Goal: Task Accomplishment & Management: Complete application form

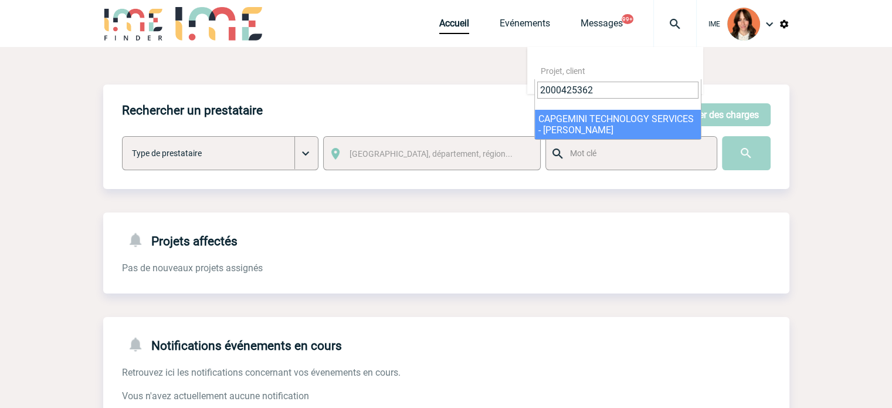
type input "2000425362"
select select "24863"
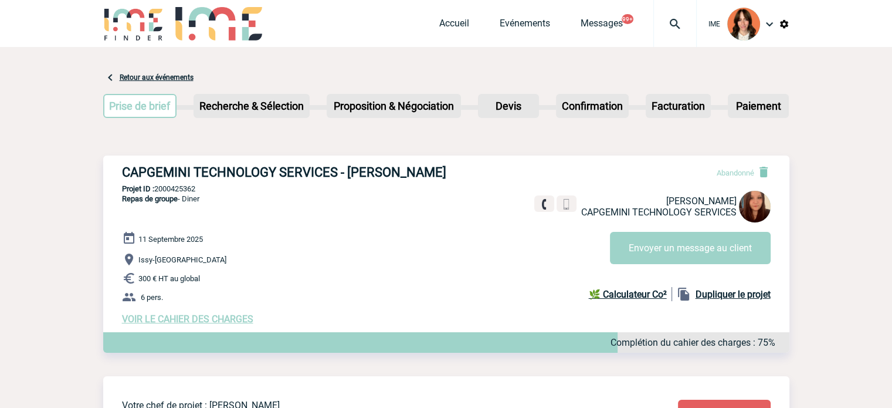
click at [460, 16] on div "Accueil Evénements Messages 99+ Projet, client Projet, client" at bounding box center [568, 23] width 258 height 47
click at [459, 21] on link "Accueil" at bounding box center [454, 26] width 30 height 16
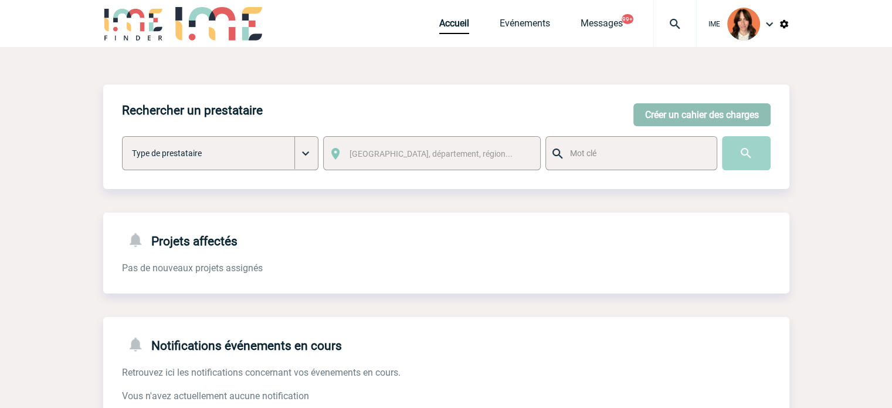
click at [753, 126] on button "Créer un cahier des charges" at bounding box center [702, 114] width 137 height 23
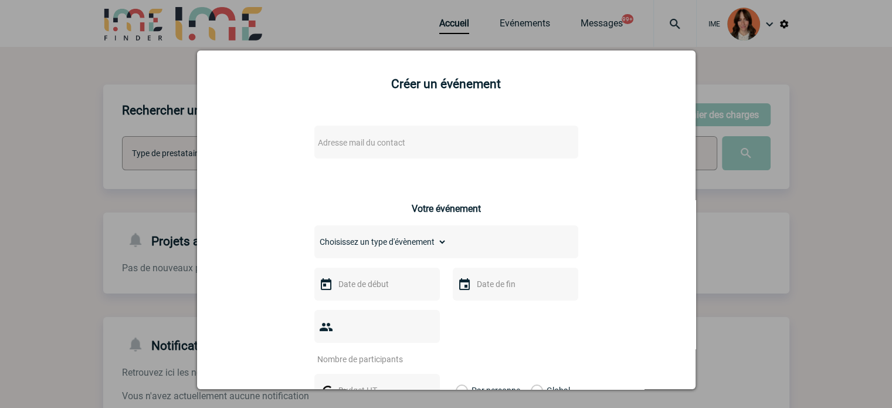
click at [367, 134] on div "Adresse mail du contact" at bounding box center [446, 142] width 264 height 33
click at [368, 134] on div "Adresse mail du contact" at bounding box center [446, 142] width 264 height 33
click at [359, 133] on div "Adresse mail du contact" at bounding box center [446, 142] width 264 height 33
click at [357, 136] on span "Adresse mail du contact" at bounding box center [415, 142] width 205 height 16
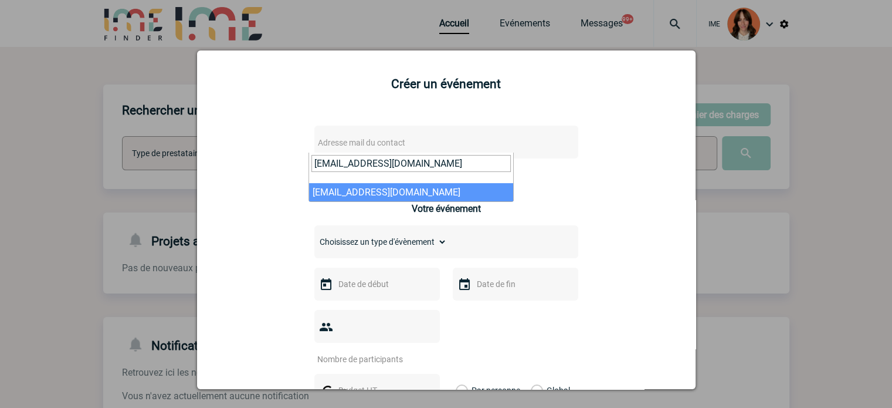
type input "raphaelle.pizano@novartis.com"
select select "132827"
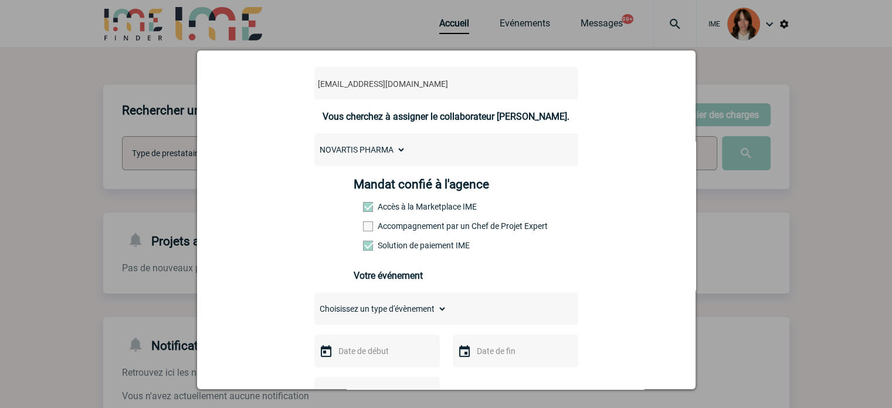
click at [415, 227] on label "Accompagnement par un Chef de Projet Expert" at bounding box center [389, 225] width 52 height 9
click at [0, 0] on input "Accompagnement par un Chef de Projet Expert" at bounding box center [0, 0] width 0 height 0
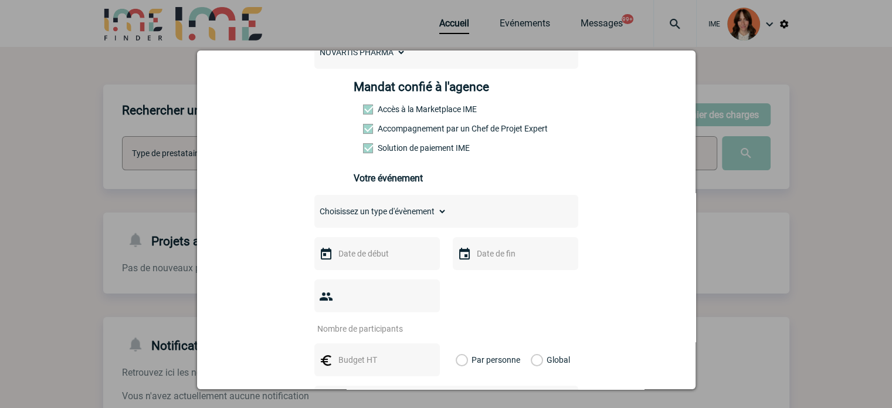
scroll to position [176, 0]
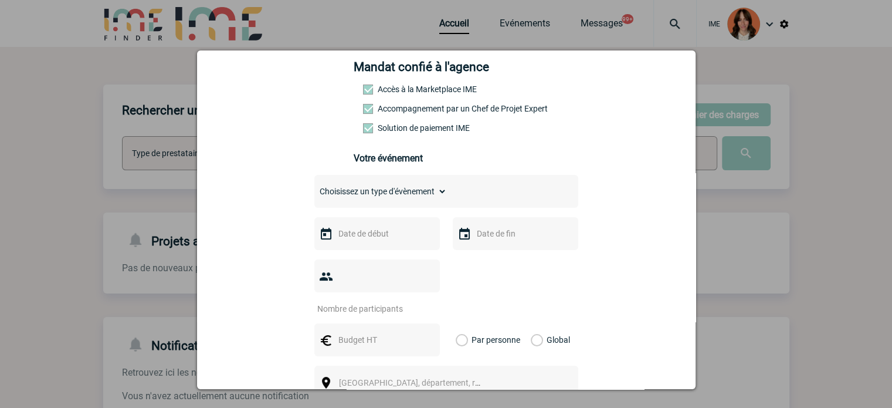
click at [359, 199] on select "Choisissez un type d'évènement Séminaire avec nuitée Séminaire sans nuitée Repa…" at bounding box center [380, 191] width 133 height 16
select select "3"
click at [314, 187] on select "Choisissez un type d'évènement Séminaire avec nuitée Séminaire sans nuitée Repa…" at bounding box center [380, 191] width 133 height 16
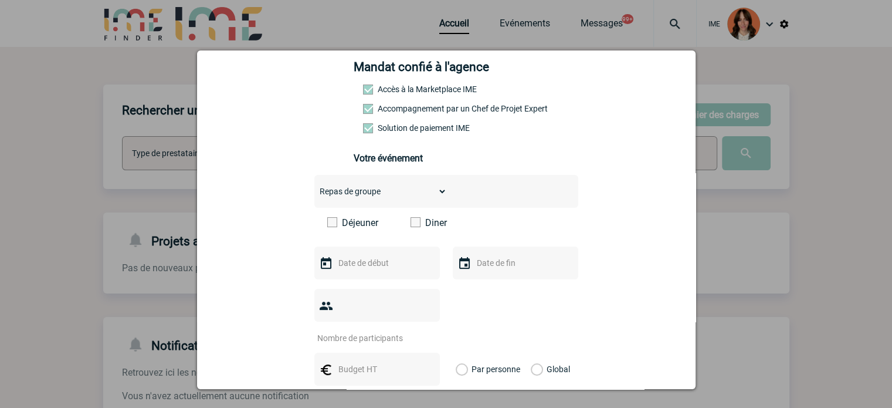
click at [430, 226] on label "Diner" at bounding box center [444, 222] width 67 height 11
click at [0, 0] on input "Diner" at bounding box center [0, 0] width 0 height 0
click at [381, 254] on div at bounding box center [377, 262] width 126 height 33
click at [381, 258] on div at bounding box center [377, 262] width 126 height 33
click at [380, 269] on input "text" at bounding box center [376, 262] width 81 height 15
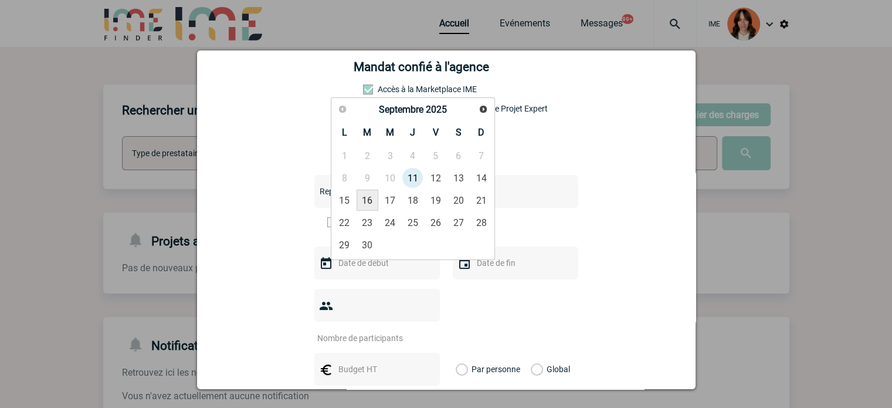
click at [368, 190] on link "16" at bounding box center [368, 200] width 22 height 21
type input "16-09-2025"
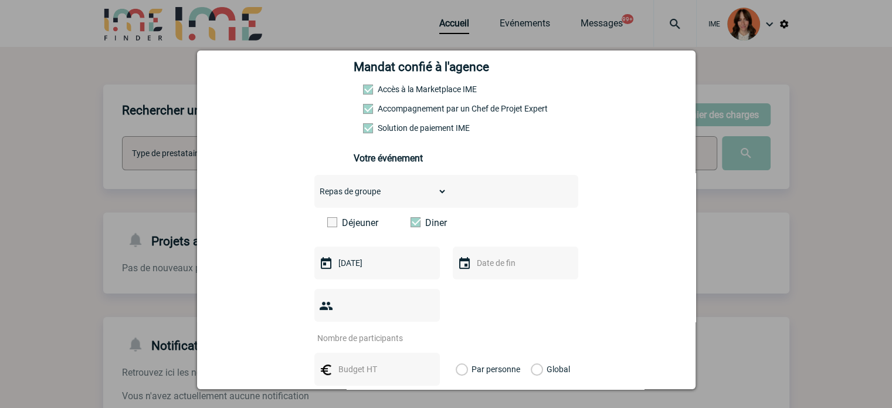
click at [514, 270] on input "text" at bounding box center [514, 262] width 81 height 15
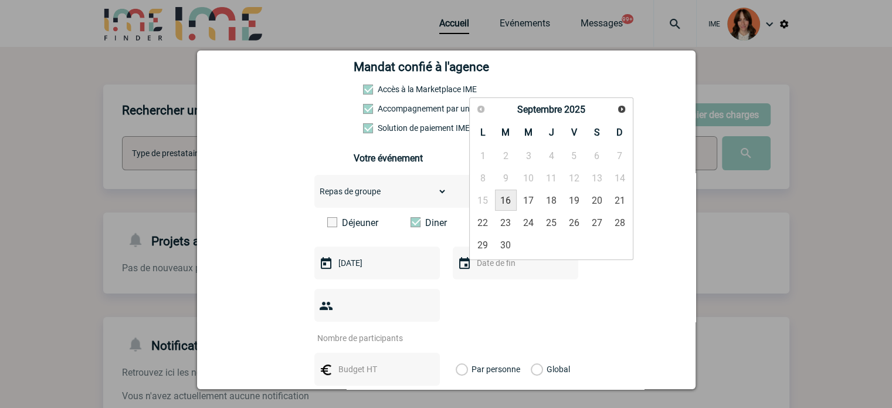
click at [505, 207] on link "16" at bounding box center [506, 200] width 22 height 21
type input "16-09-2025"
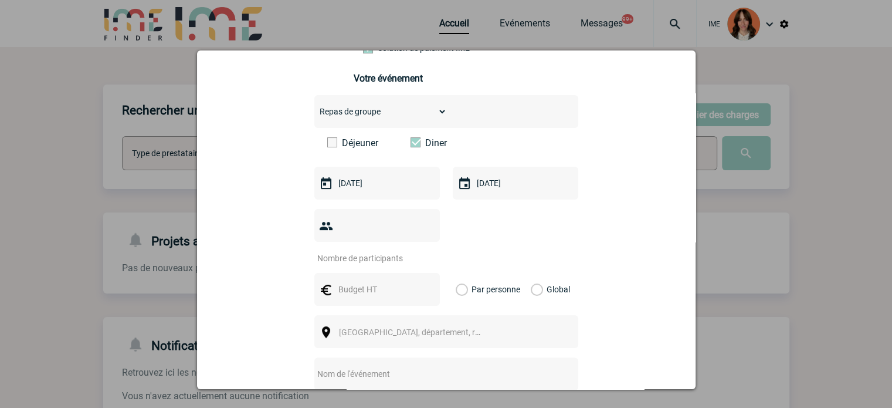
scroll to position [293, 0]
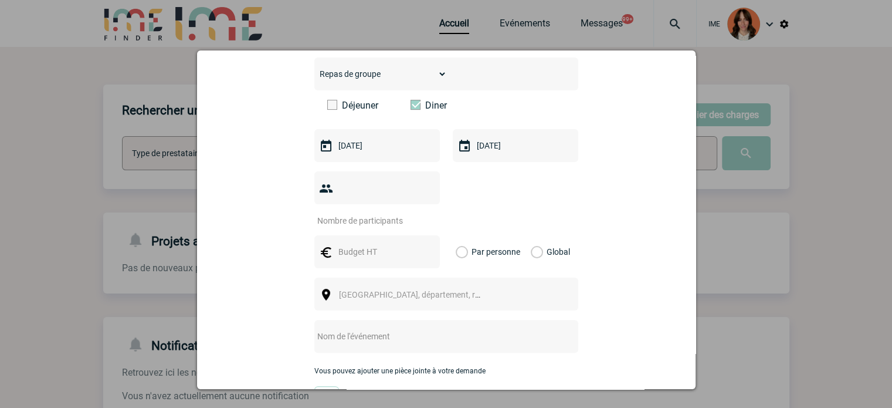
click at [380, 244] on input "text" at bounding box center [376, 251] width 81 height 15
click at [370, 213] on input "number" at bounding box center [369, 220] width 110 height 15
drag, startPoint x: 370, startPoint y: 195, endPoint x: 255, endPoint y: 201, distance: 115.2
click at [255, 201] on div "raphaelle.pizano@novartis.com raphaelle.pizano@novartis.com Vous cherchez à ass…" at bounding box center [446, 201] width 469 height 760
type input "20"
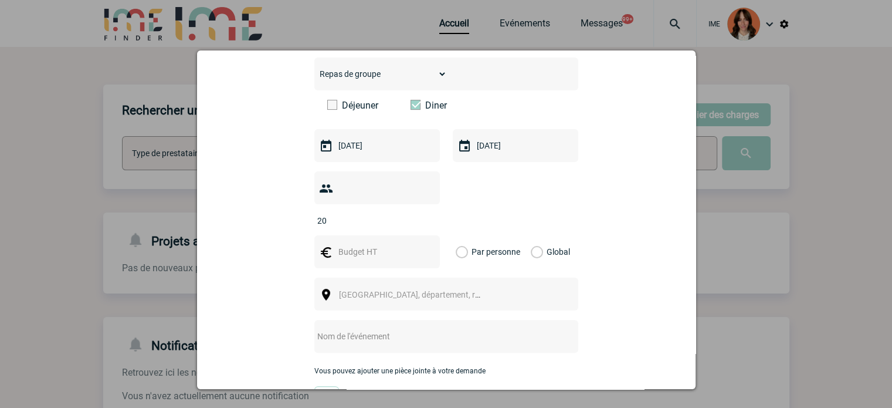
click at [349, 235] on div at bounding box center [377, 251] width 126 height 33
click at [351, 235] on div at bounding box center [377, 251] width 126 height 33
click at [351, 244] on input "text" at bounding box center [376, 251] width 81 height 15
type input "1000"
click at [539, 238] on label "Global" at bounding box center [535, 251] width 8 height 33
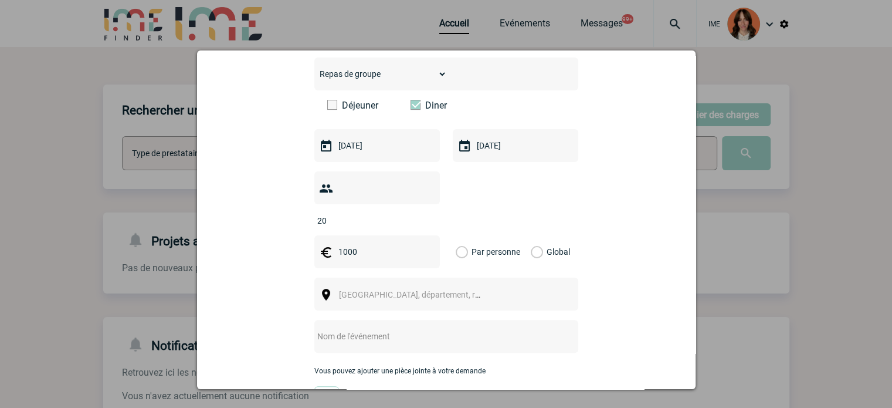
click at [0, 0] on input "Global" at bounding box center [0, 0] width 0 height 0
click at [366, 329] on input "text" at bounding box center [430, 336] width 233 height 15
paste input "Rueil"
type input "Rueil"
click at [352, 290] on span "Ville, département, région..." at bounding box center [420, 294] width 163 height 9
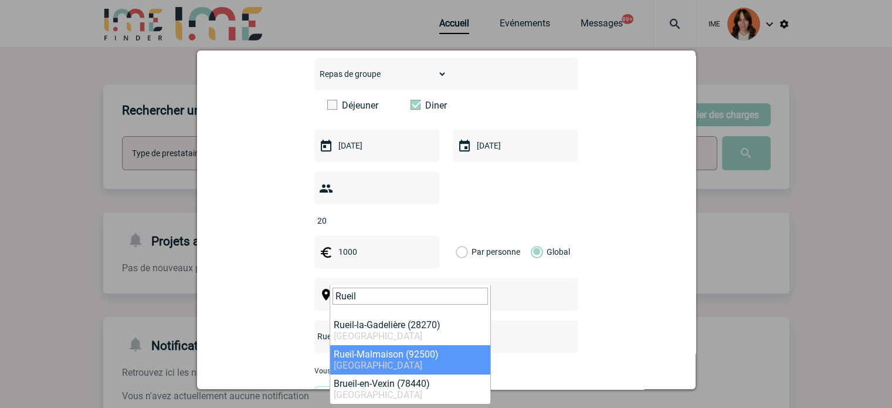
type input "Rueil"
select select "54"
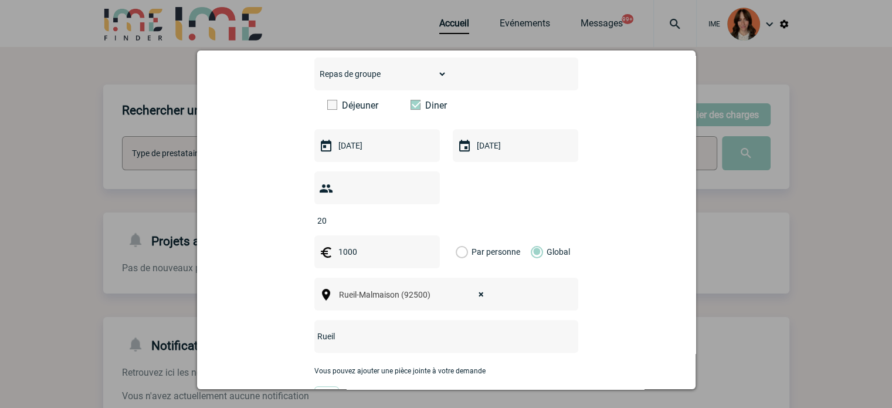
drag, startPoint x: 361, startPoint y: 324, endPoint x: 293, endPoint y: 314, distance: 68.2
click at [293, 314] on div "raphaelle.pizano@novartis.com raphaelle.pizano@novartis.com Vous cherchez à ass…" at bounding box center [446, 201] width 469 height 760
click at [350, 329] on input "DINER NVOARTIS" at bounding box center [430, 336] width 233 height 15
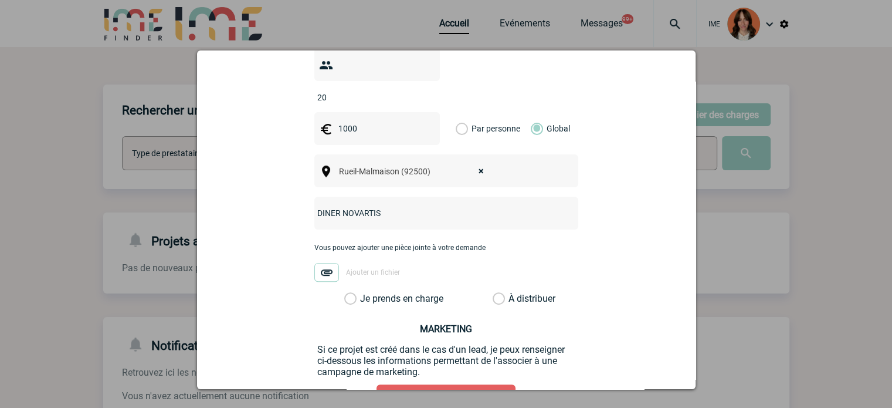
scroll to position [486, 0]
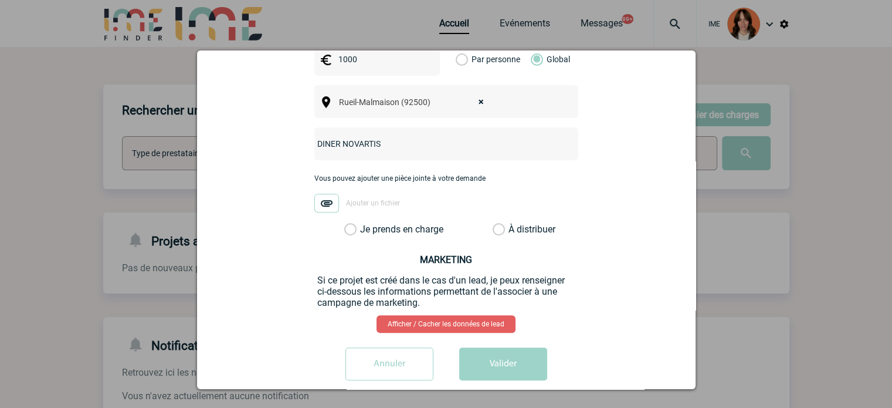
type input "DINER NOVARTIS"
click at [418, 218] on div "raphaelle.pizano@novartis.com raphaelle.pizano@novartis.com Vous cherchez à ass…" at bounding box center [446, 9] width 469 height 760
click at [364, 224] on label "Je prends en charge" at bounding box center [354, 230] width 20 height 12
click at [0, 0] on input "Je prends en charge" at bounding box center [0, 0] width 0 height 0
click at [494, 349] on button "Valider" at bounding box center [503, 363] width 88 height 33
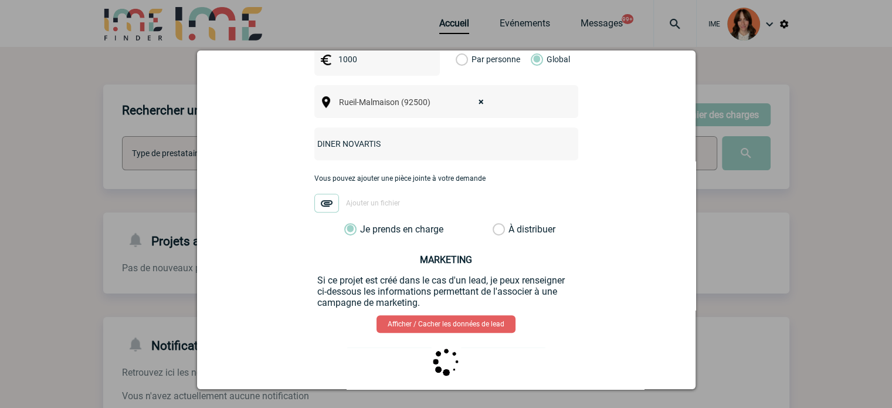
scroll to position [0, 0]
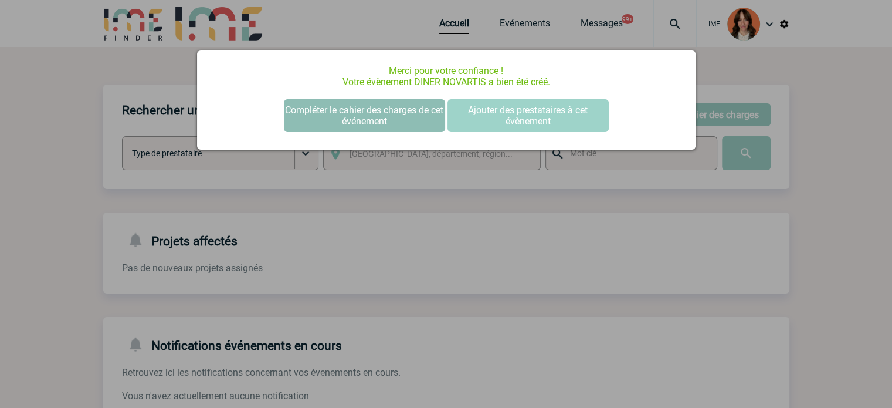
click at [364, 114] on button "Compléter le cahier des charges de cet événement" at bounding box center [364, 115] width 161 height 33
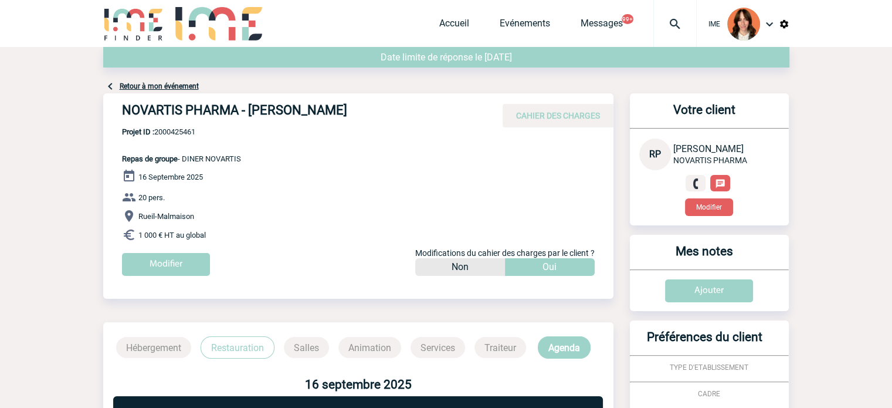
drag, startPoint x: 117, startPoint y: 112, endPoint x: 387, endPoint y: 111, distance: 269.3
click at [387, 111] on div "NOVARTIS PHARMA - Raphaelle PIZANO CAHIER DES CHARGES" at bounding box center [358, 110] width 510 height 34
copy h4 "NOVARTIS PHARMA - Raphaelle PIZANO"
click at [183, 134] on span "Projet ID : 2000425461" at bounding box center [181, 131] width 119 height 9
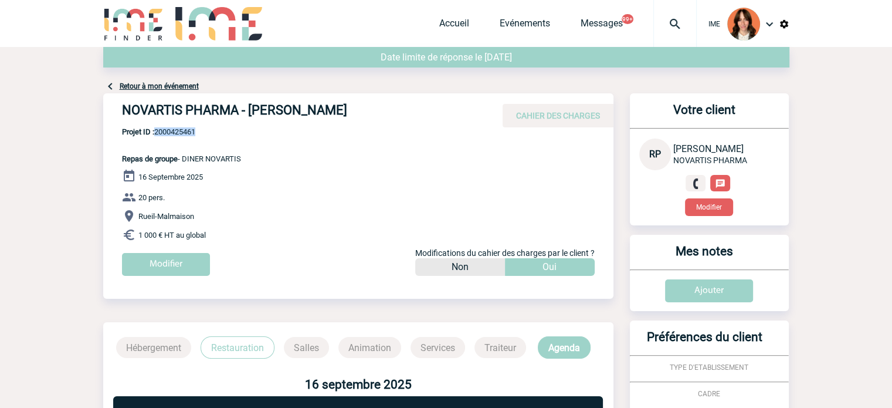
copy span "2000425461"
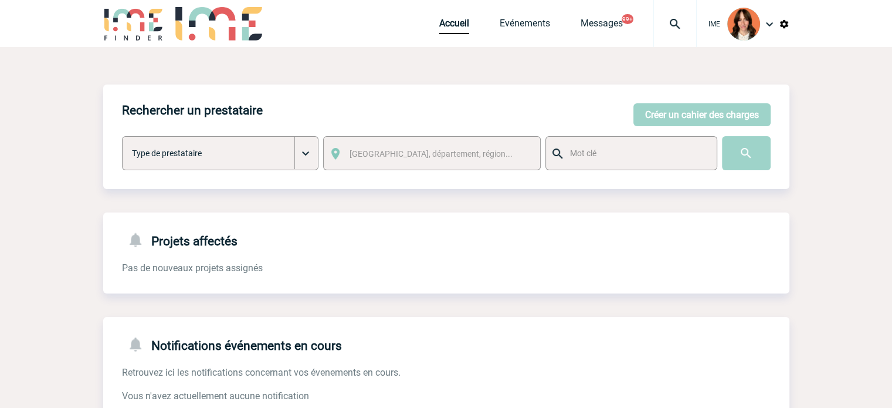
click at [676, 18] on img at bounding box center [675, 24] width 42 height 14
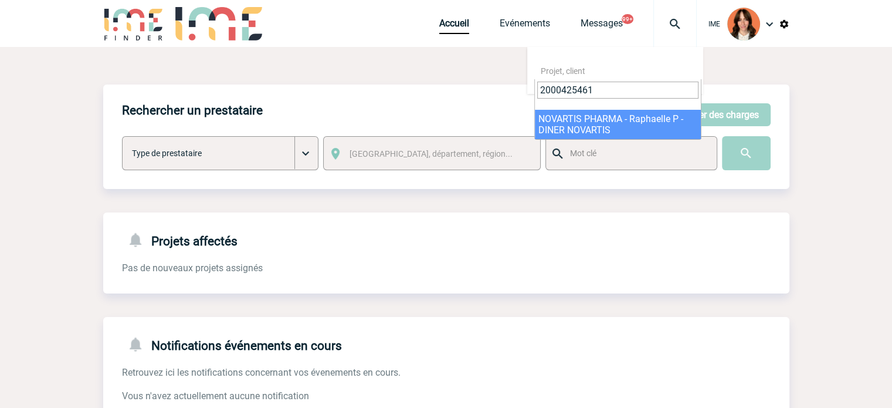
type input "2000425461"
select select "24962"
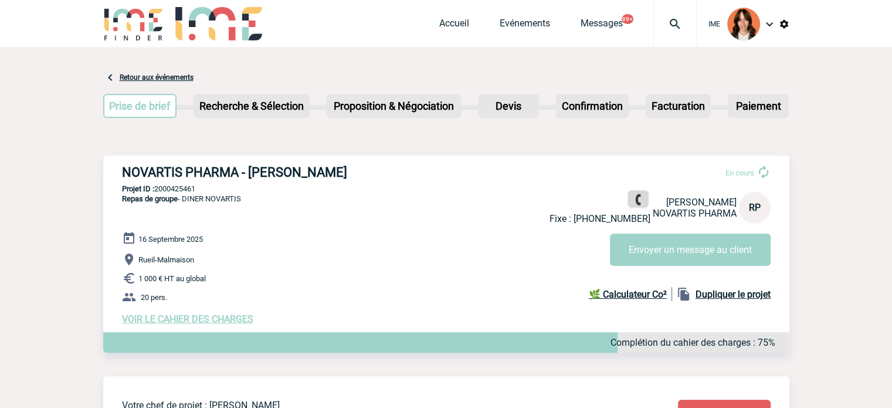
click at [636, 199] on img at bounding box center [638, 199] width 11 height 11
